Goal: Ask a question: Seek information or help from site administrators or community

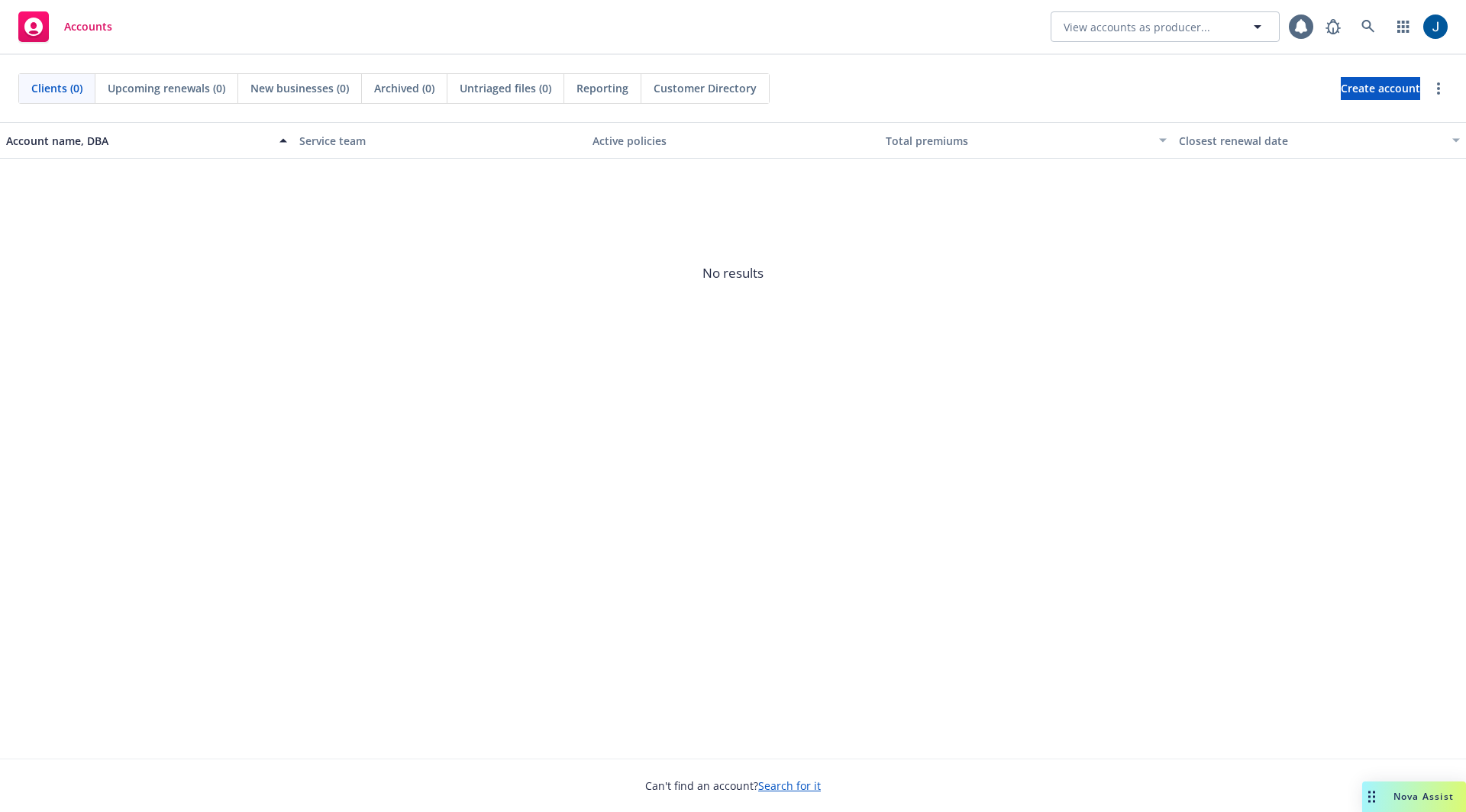
click at [1403, 782] on div "Nova Assist" at bounding box center [1414, 797] width 104 height 31
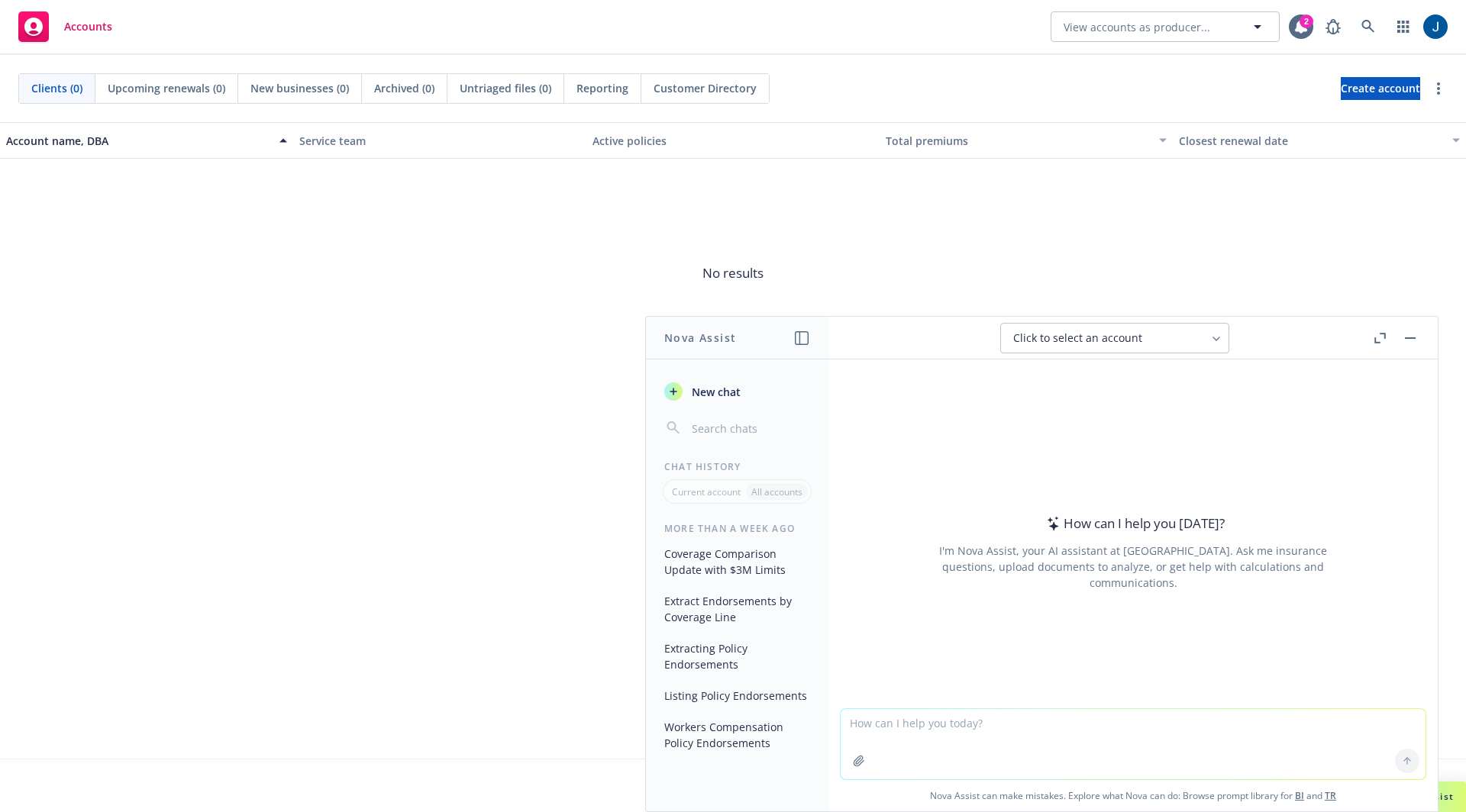
click at [853, 766] on icon "button" at bounding box center [859, 760] width 12 height 12
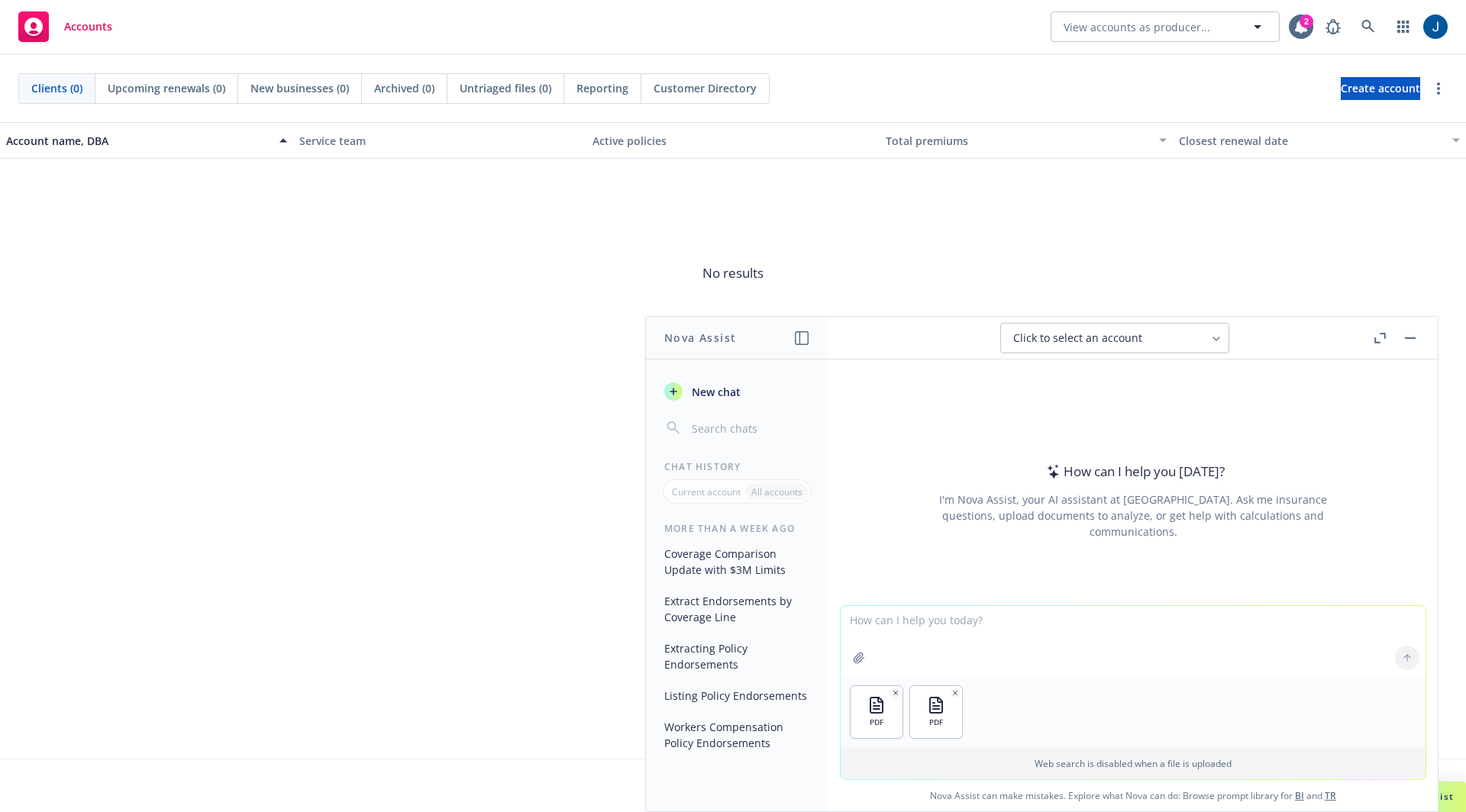
click at [1092, 624] on textarea at bounding box center [1133, 640] width 585 height 70
type textarea "What are the differences between these two quotes?"
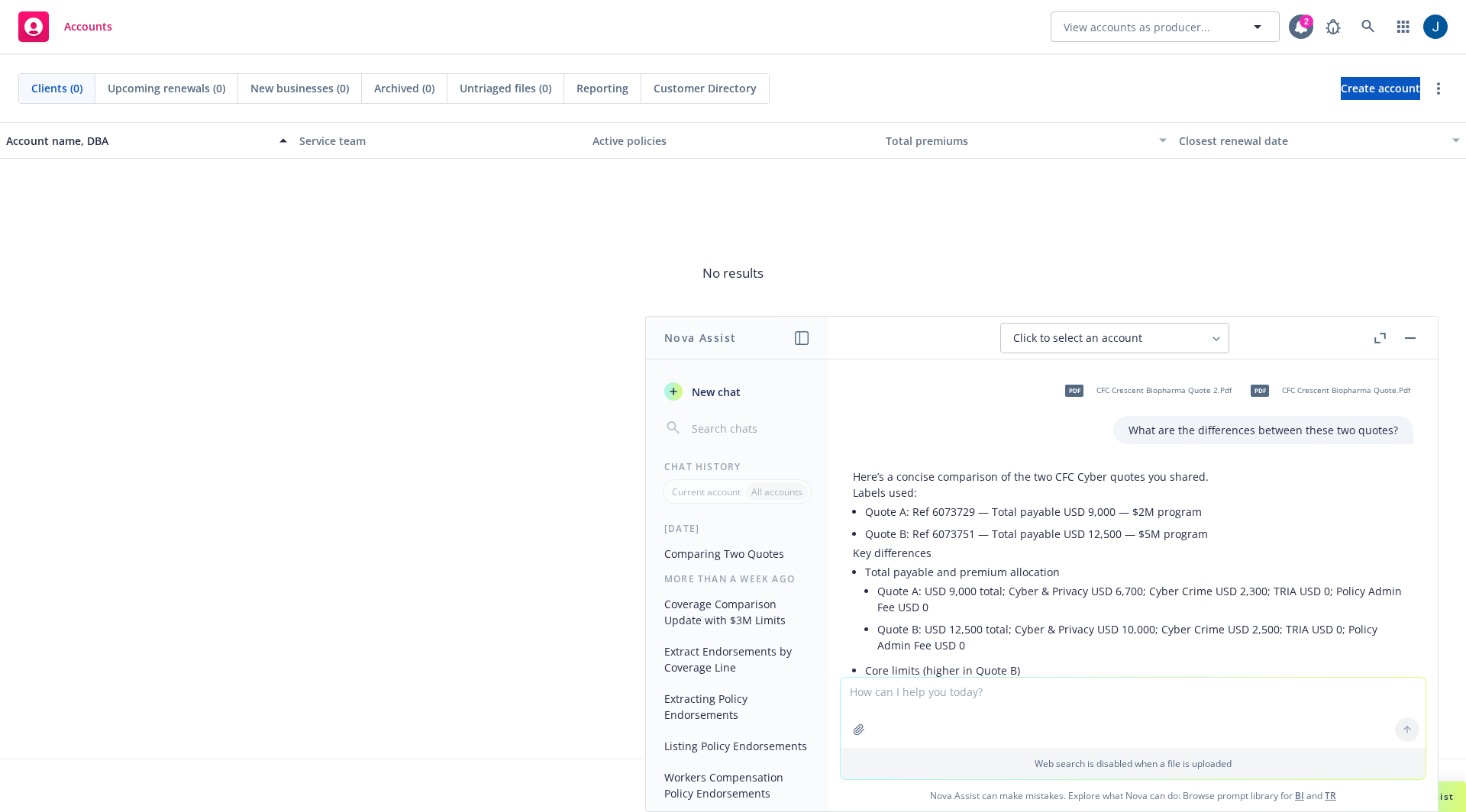
click at [1410, 334] on button "button" at bounding box center [1410, 338] width 19 height 19
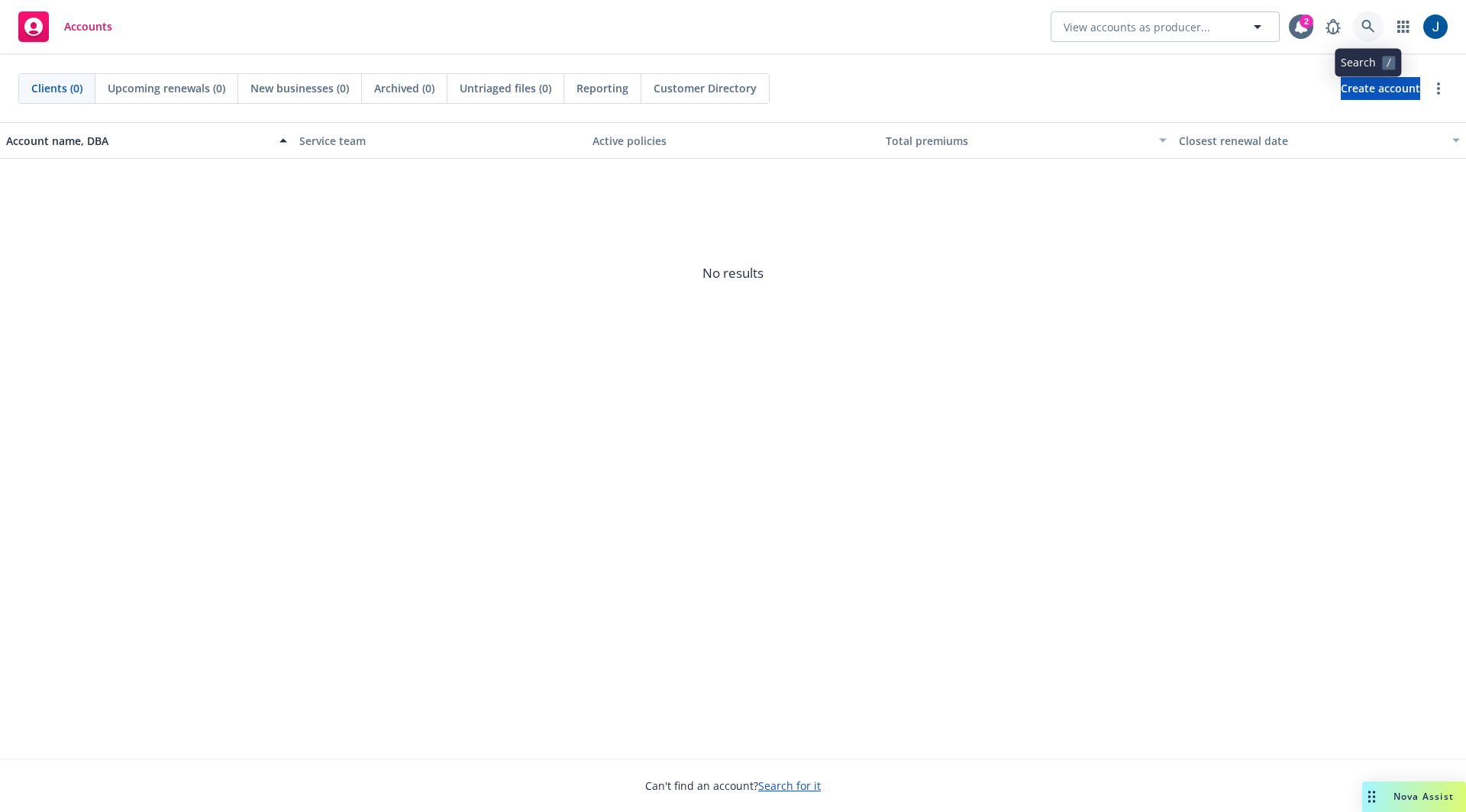
click at [1365, 20] on icon at bounding box center [1368, 27] width 13 height 13
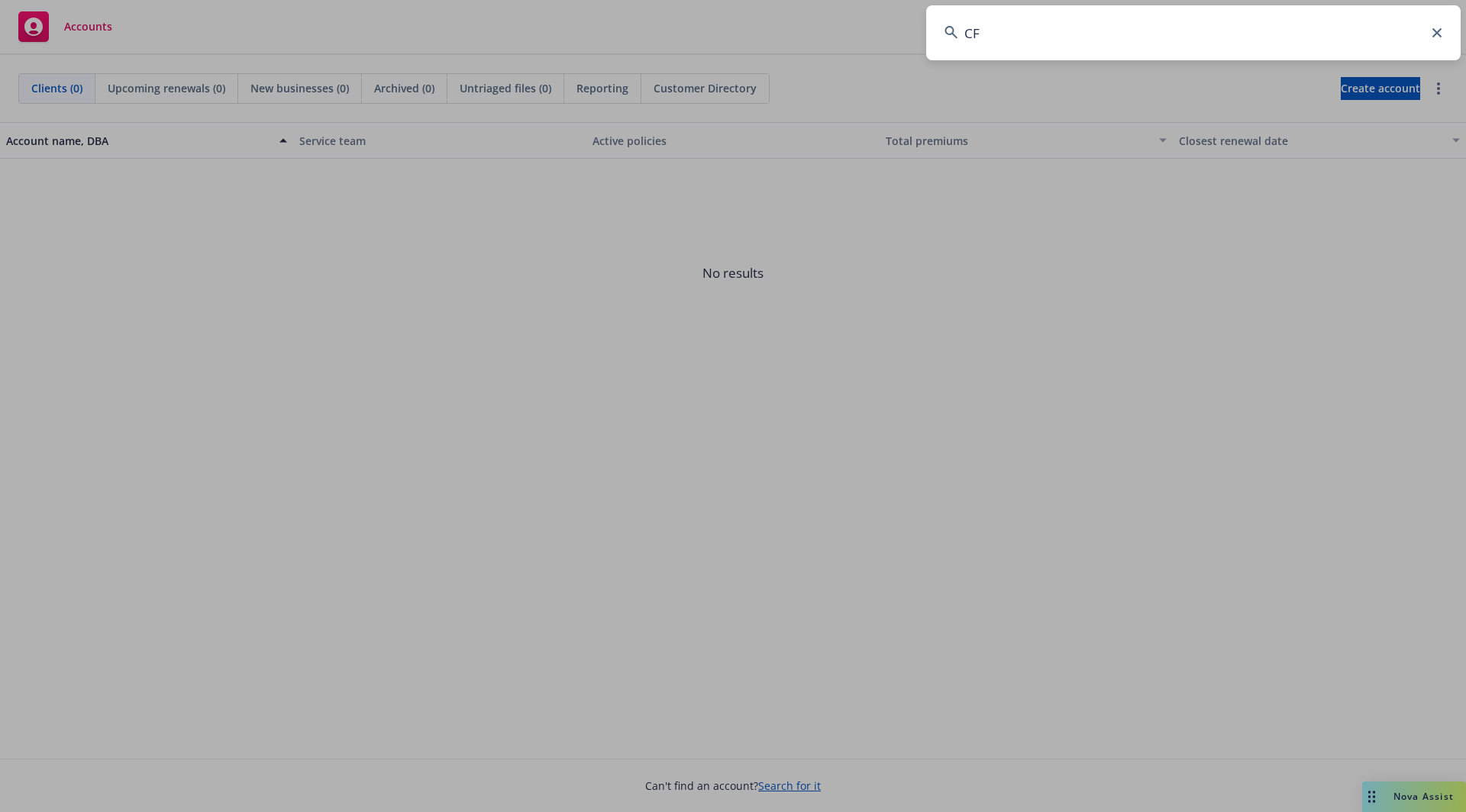
type input "CFC"
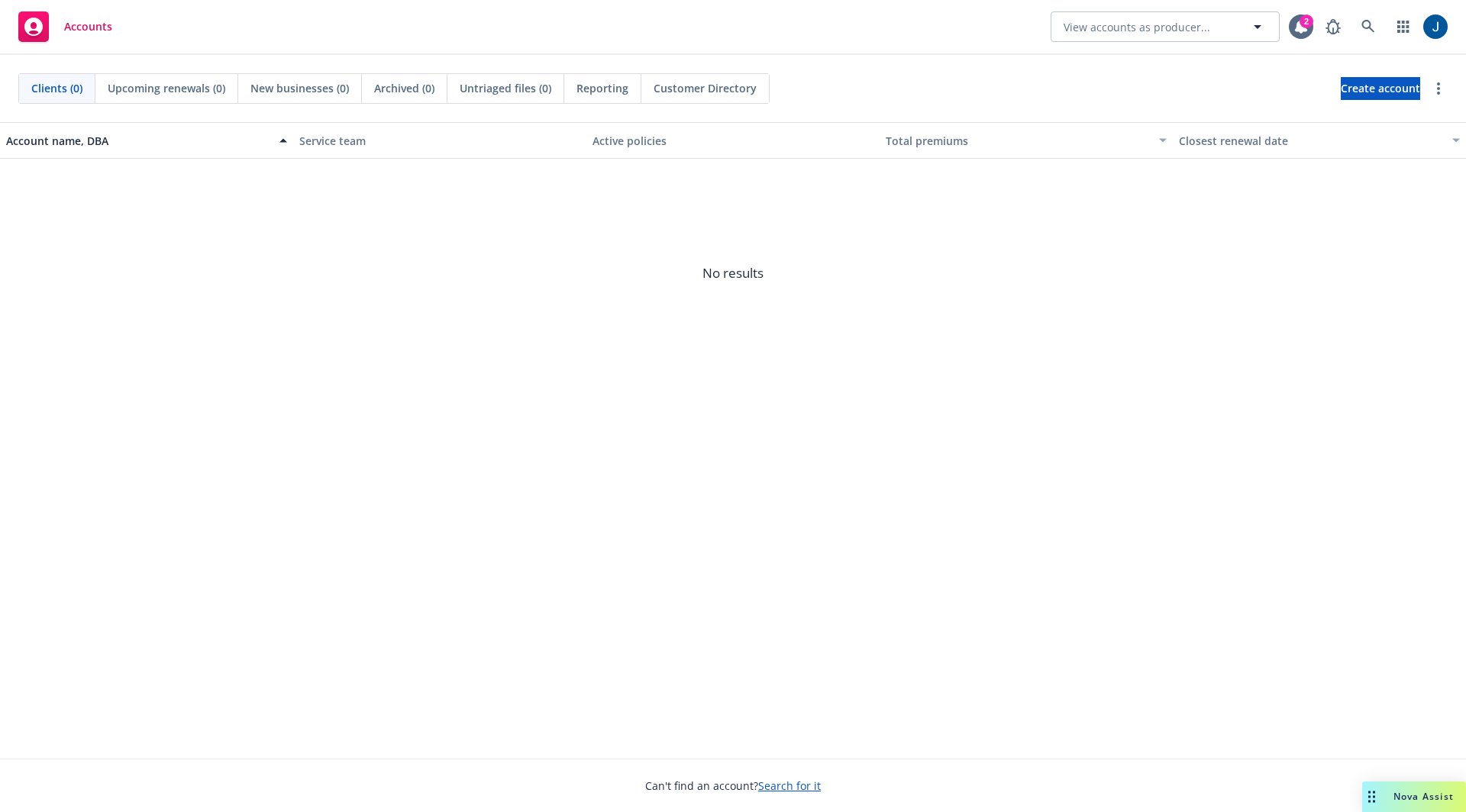
click at [1400, 789] on div "Nova Assist" at bounding box center [1414, 797] width 104 height 31
